Goal: Use online tool/utility: Utilize a website feature to perform a specific function

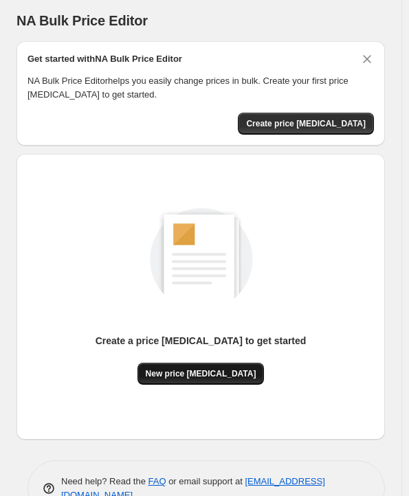
click at [206, 378] on span "New price change job" at bounding box center [201, 373] width 111 height 11
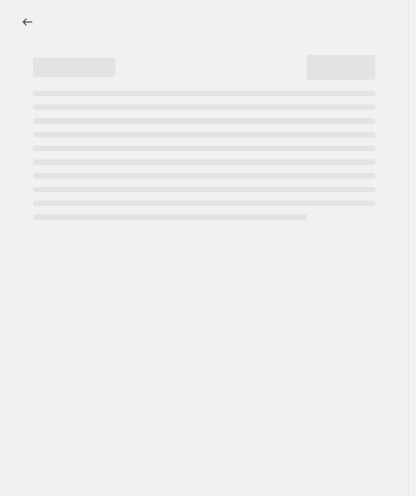
select select "percentage"
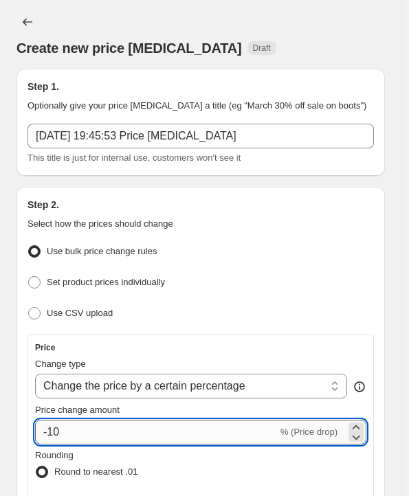
click at [149, 420] on input "-10" at bounding box center [156, 432] width 243 height 25
type input "-1"
type input "-30"
click at [273, 225] on p "Select how the prices should change" at bounding box center [200, 224] width 346 height 14
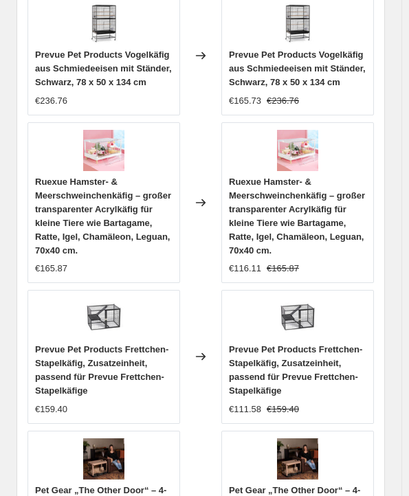
scroll to position [1753, 0]
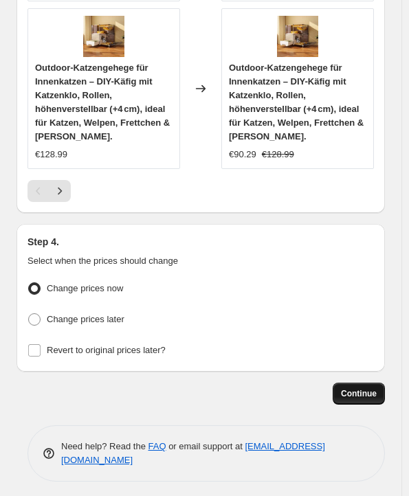
click at [359, 388] on span "Continue" at bounding box center [359, 393] width 36 height 11
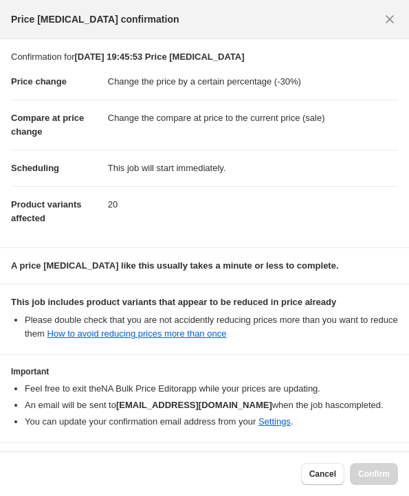
scroll to position [45, 0]
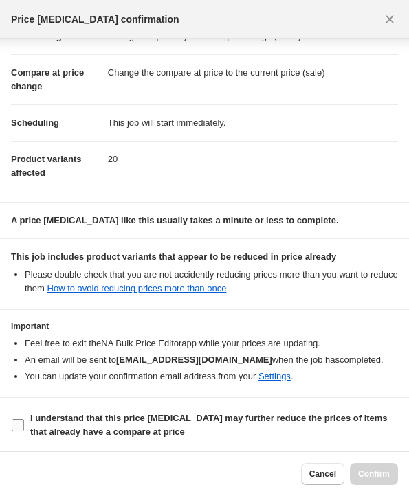
click at [229, 413] on b "I understand that this price change job may further reduce the prices of items …" at bounding box center [208, 425] width 357 height 24
click at [24, 419] on input "I understand that this price change job may further reduce the prices of items …" at bounding box center [18, 425] width 12 height 12
checkbox input "true"
click at [384, 474] on span "Confirm" at bounding box center [374, 474] width 32 height 11
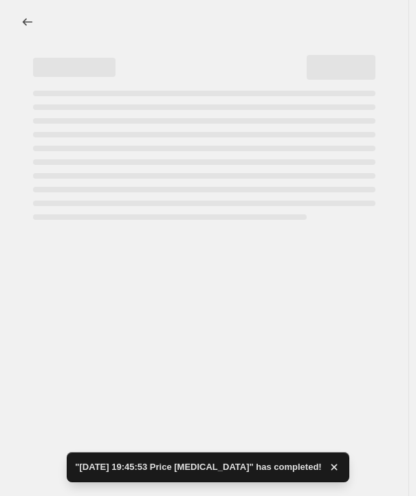
select select "percentage"
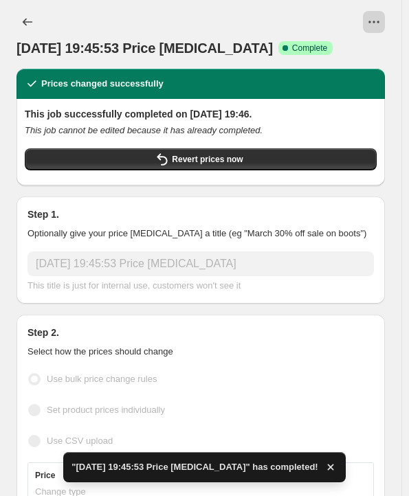
click at [373, 19] on button "View actions for 4. Okt. 2025, 19:45:53 Price change job" at bounding box center [374, 22] width 22 height 22
